Goal: Task Accomplishment & Management: Manage account settings

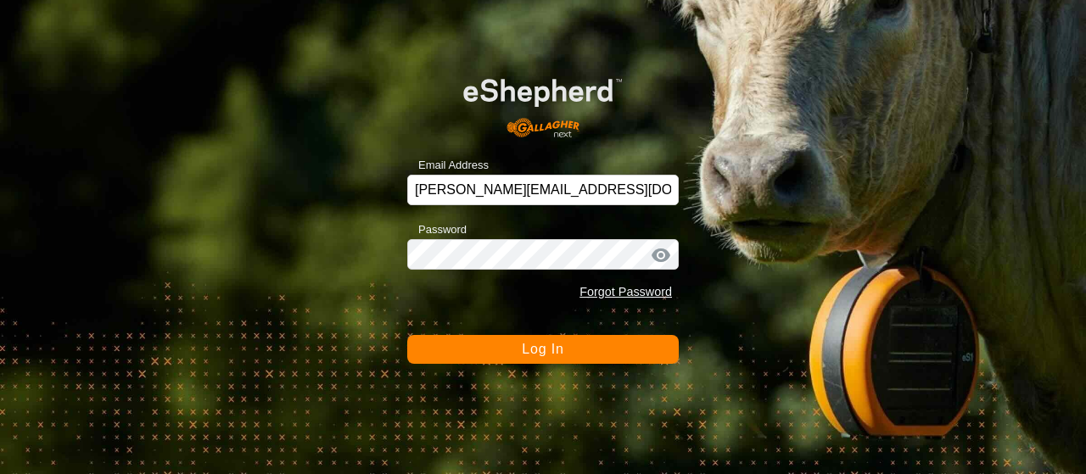
click at [556, 340] on button "Log In" at bounding box center [542, 349] width 271 height 29
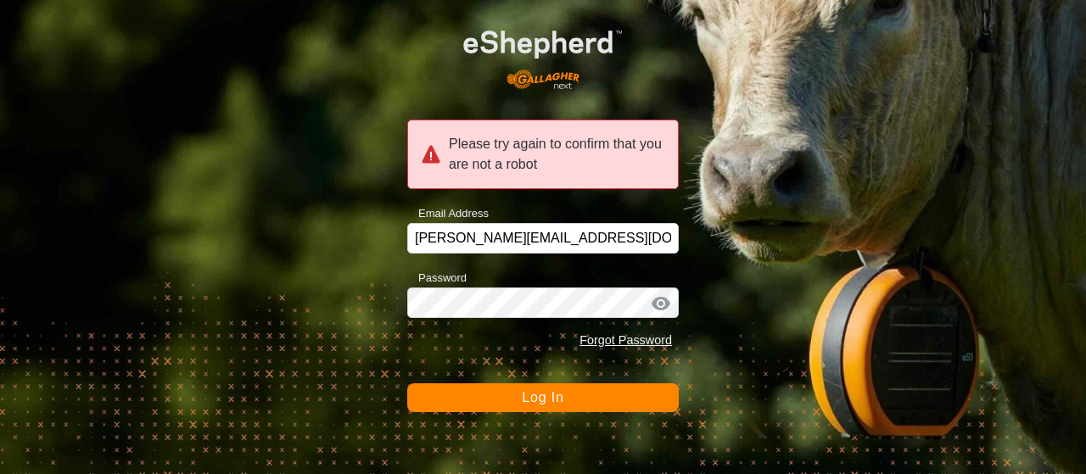
click at [543, 401] on span "Log In" at bounding box center [543, 397] width 42 height 14
click at [543, 401] on button "Log In" at bounding box center [542, 397] width 271 height 29
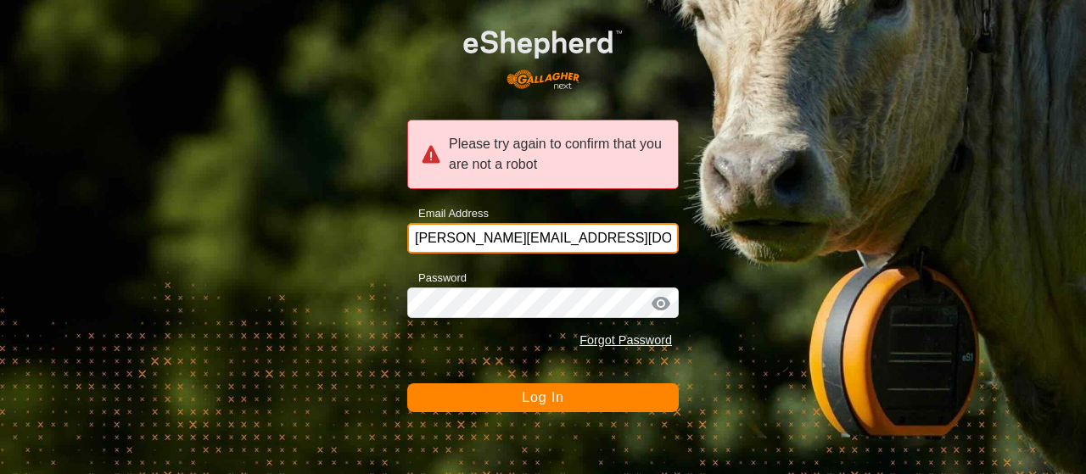
click at [563, 239] on input "[PERSON_NAME][EMAIL_ADDRESS][DOMAIN_NAME]" at bounding box center [542, 238] width 271 height 31
click at [565, 242] on input "[PERSON_NAME]-u" at bounding box center [542, 238] width 271 height 31
click at [567, 247] on input "[PERSON_NAME]-u" at bounding box center [542, 238] width 271 height 31
type input "s"
type input "[PERSON_NAME][EMAIL_ADDRESS][PERSON_NAME][DOMAIN_NAME]"
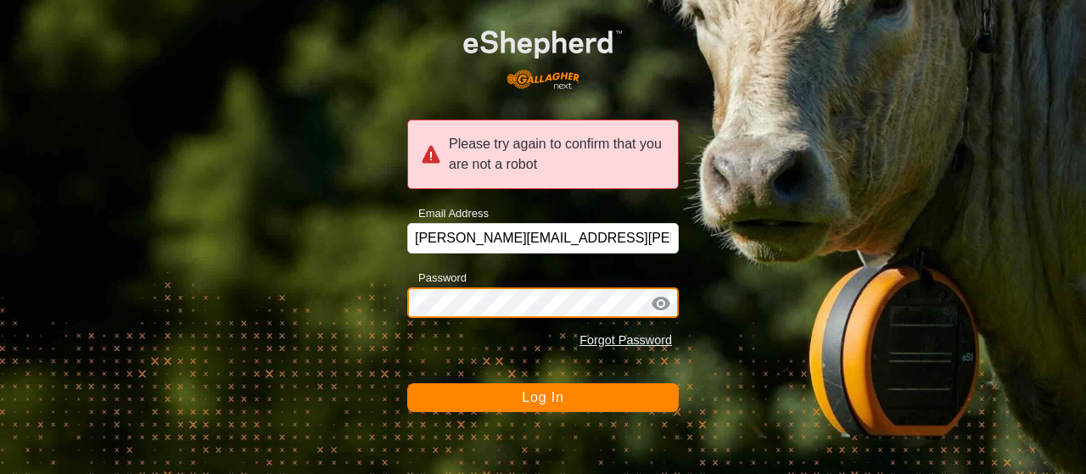
click at [407, 383] on button "Log In" at bounding box center [542, 397] width 271 height 29
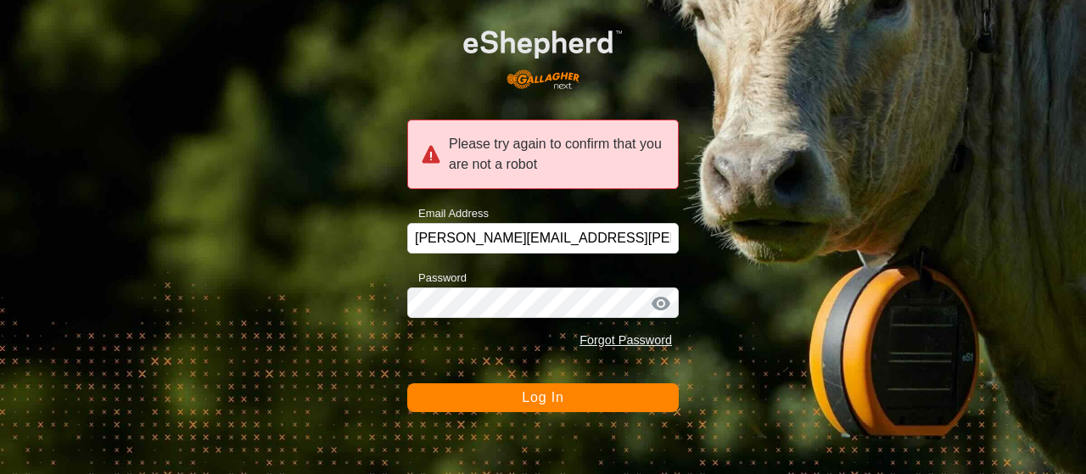
click at [661, 306] on div at bounding box center [660, 303] width 25 height 17
